Goal: Information Seeking & Learning: Check status

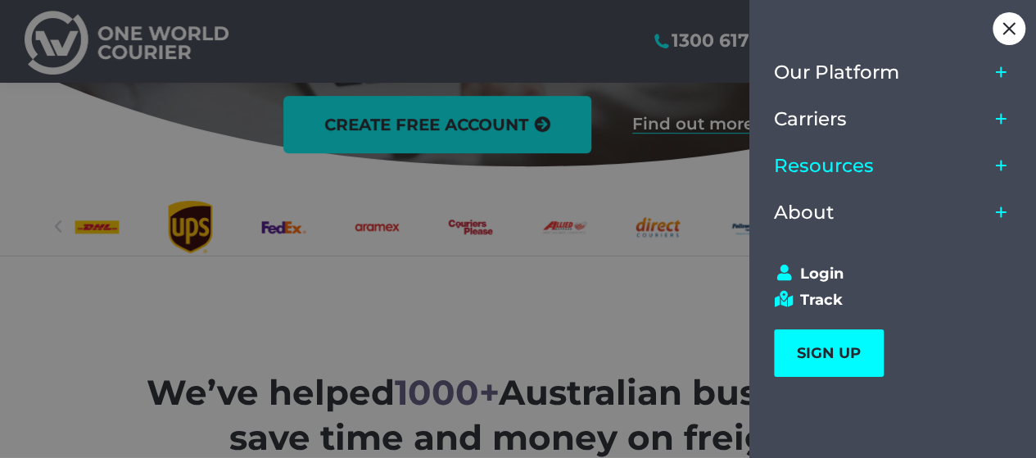
scroll to position [409, 0]
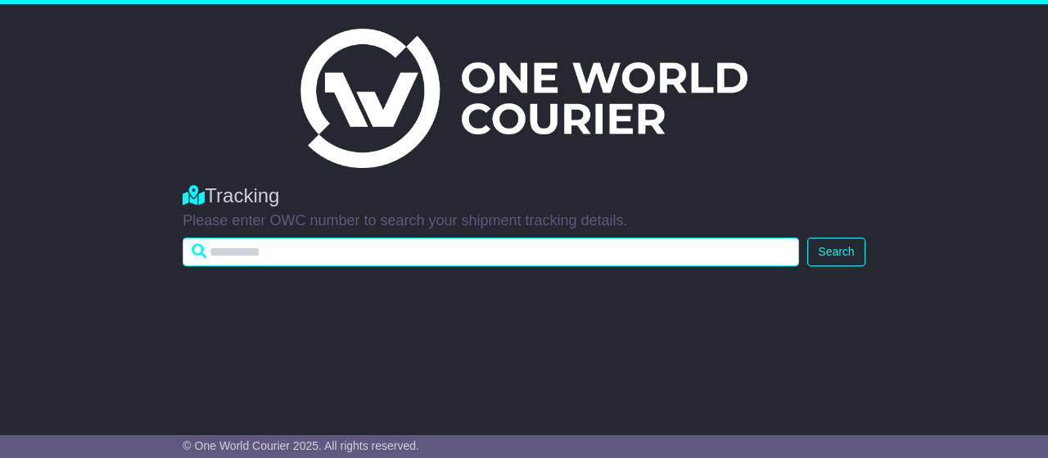
click at [292, 251] on input "text" at bounding box center [491, 252] width 617 height 29
type input "**********"
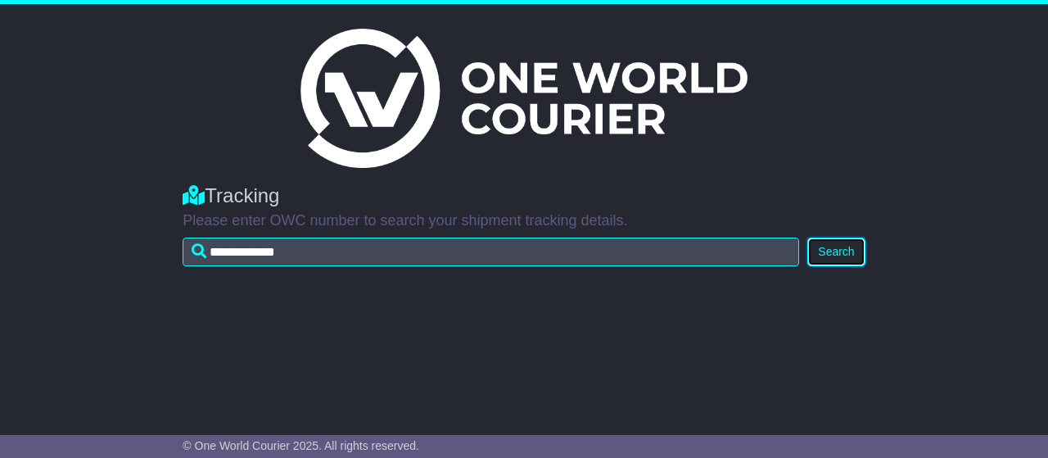
click at [819, 253] on button "Search" at bounding box center [836, 252] width 57 height 29
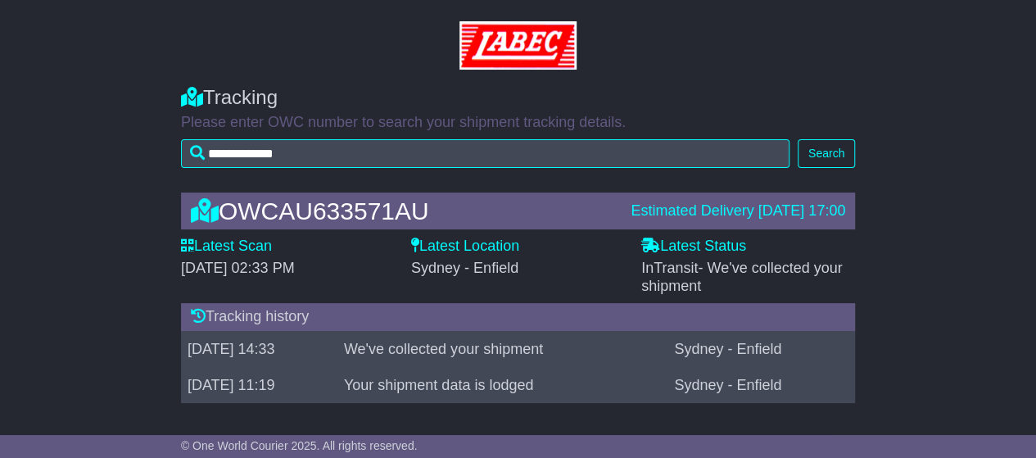
scroll to position [9, 0]
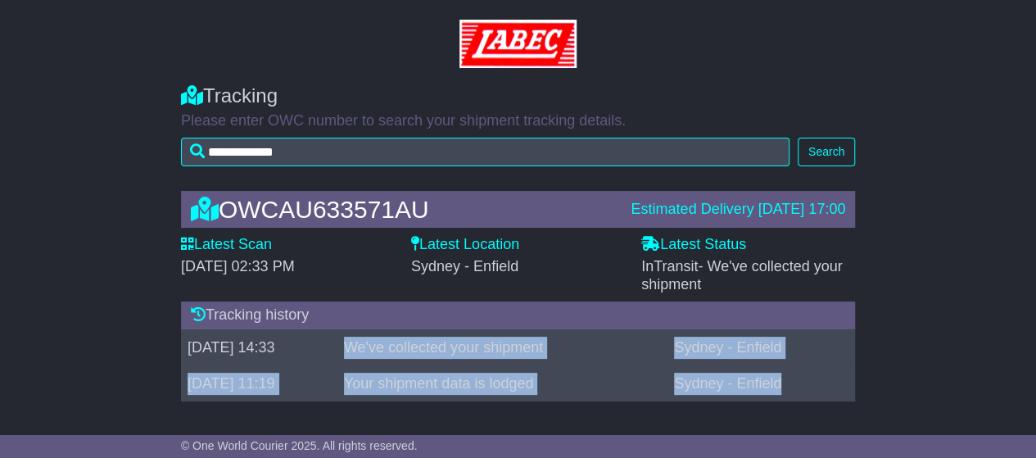
drag, startPoint x: 390, startPoint y: 343, endPoint x: 820, endPoint y: 381, distance: 431.6
click at [820, 381] on tbody "13 Aug 2025 14:33 We've collected your shipment Sydney - Enfield 13 Aug 2025 11…" at bounding box center [518, 365] width 674 height 72
click at [821, 374] on td "Sydney - Enfield" at bounding box center [761, 383] width 188 height 36
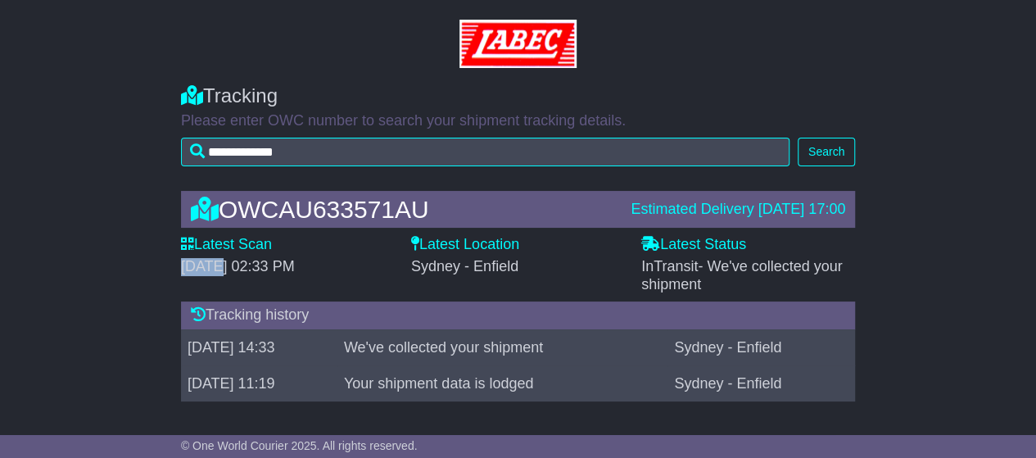
drag, startPoint x: 217, startPoint y: 263, endPoint x: 369, endPoint y: 250, distance: 152.1
click at [369, 250] on div "Latest Scan 13 August 2025 - 02:33 PM" at bounding box center [288, 255] width 214 height 39
